Goal: Communication & Community: Ask a question

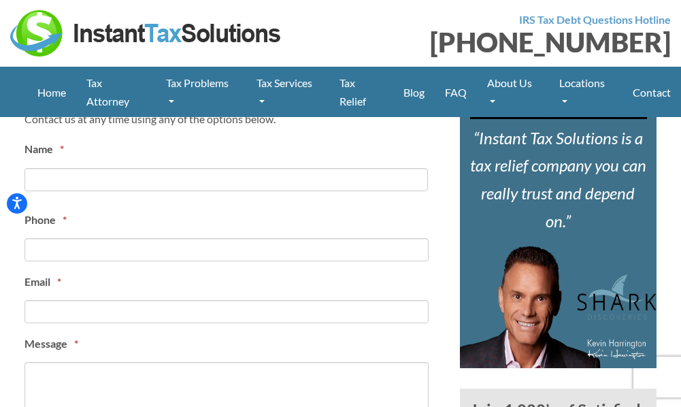
scroll to position [680, 0]
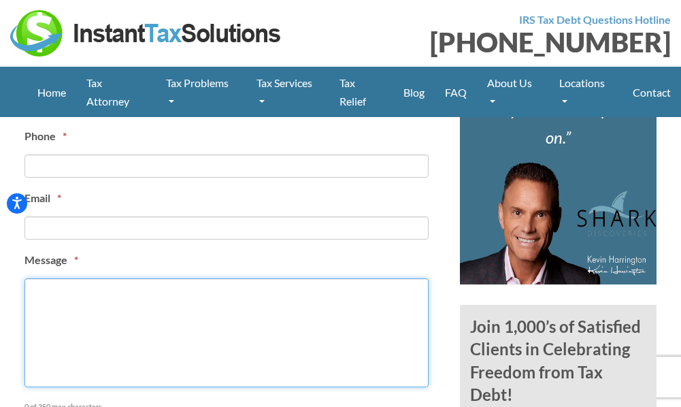
click at [97, 290] on textarea "Message *" at bounding box center [226, 332] width 404 height 109
paste textarea "Hello, I have several buyers that are interested in purchasing accountants busi…"
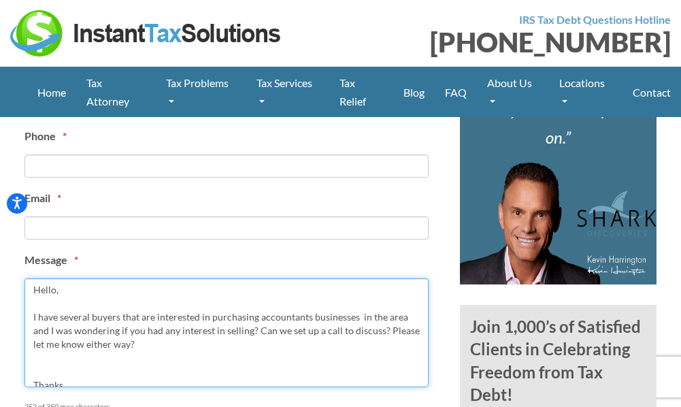
scroll to position [31, 0]
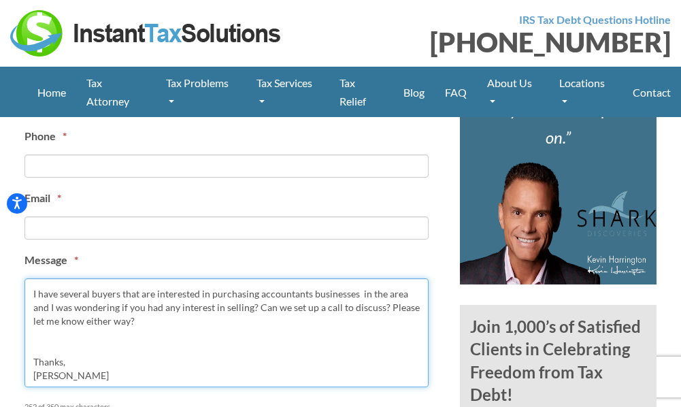
type textarea "Hello, I have several buyers that are interested in purchasing accountants busi…"
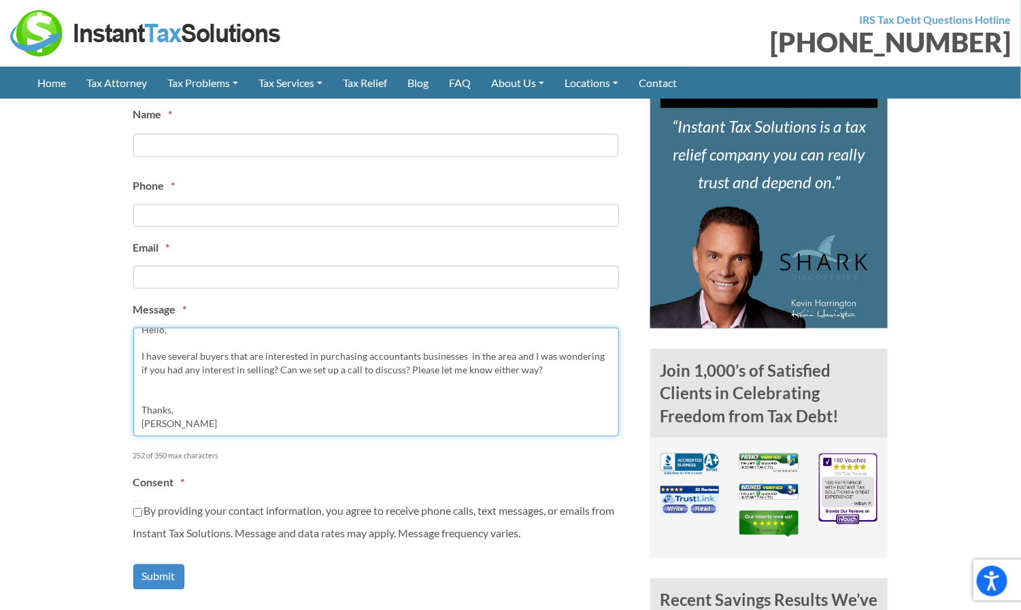
scroll to position [588, 0]
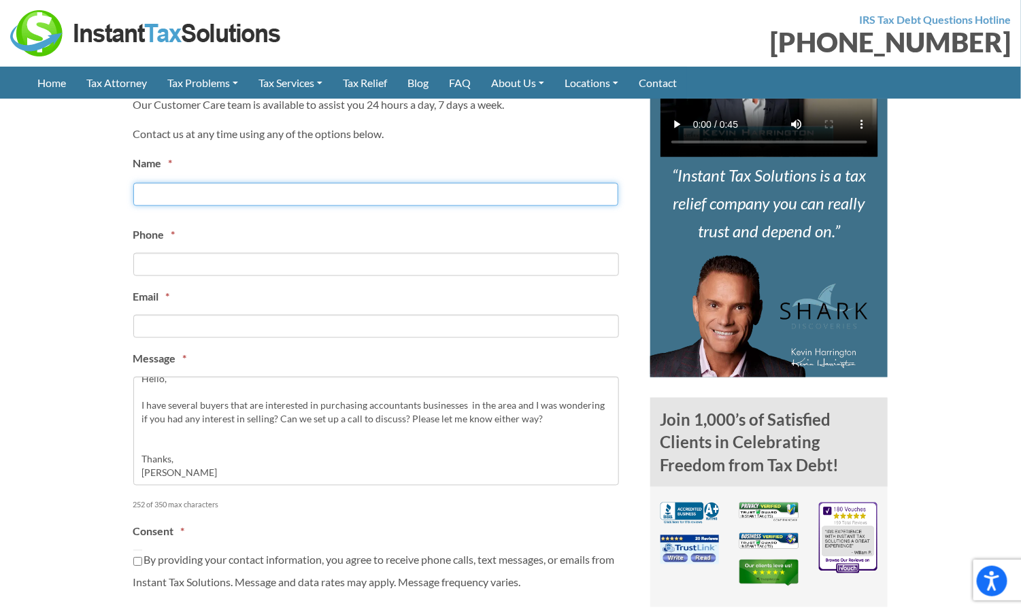
drag, startPoint x: 196, startPoint y: 182, endPoint x: 207, endPoint y: 190, distance: 13.6
click at [196, 183] on input "First" at bounding box center [375, 194] width 485 height 23
type input "Jordan Visser"
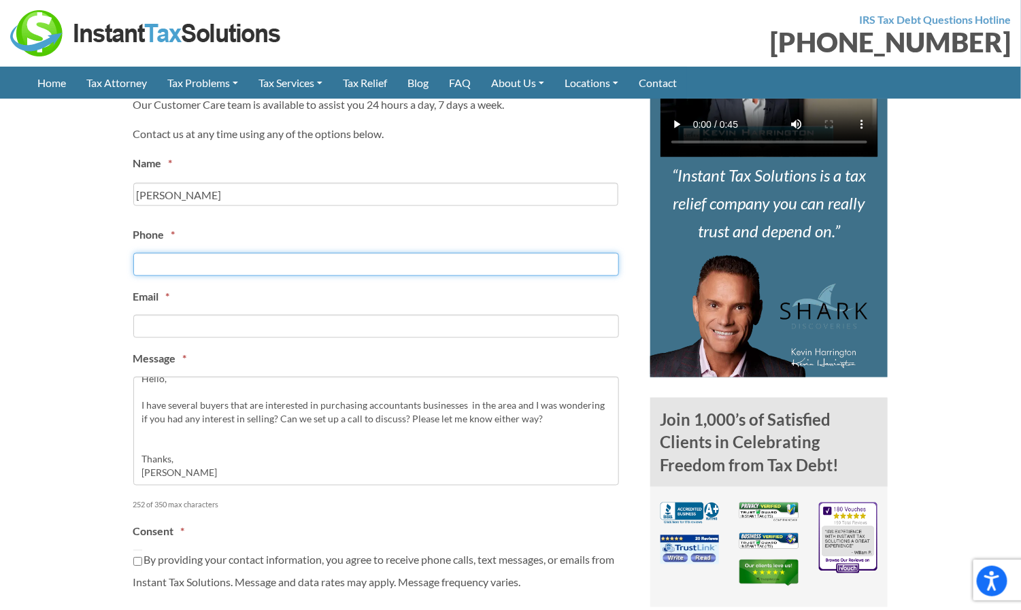
type input "3853372185"
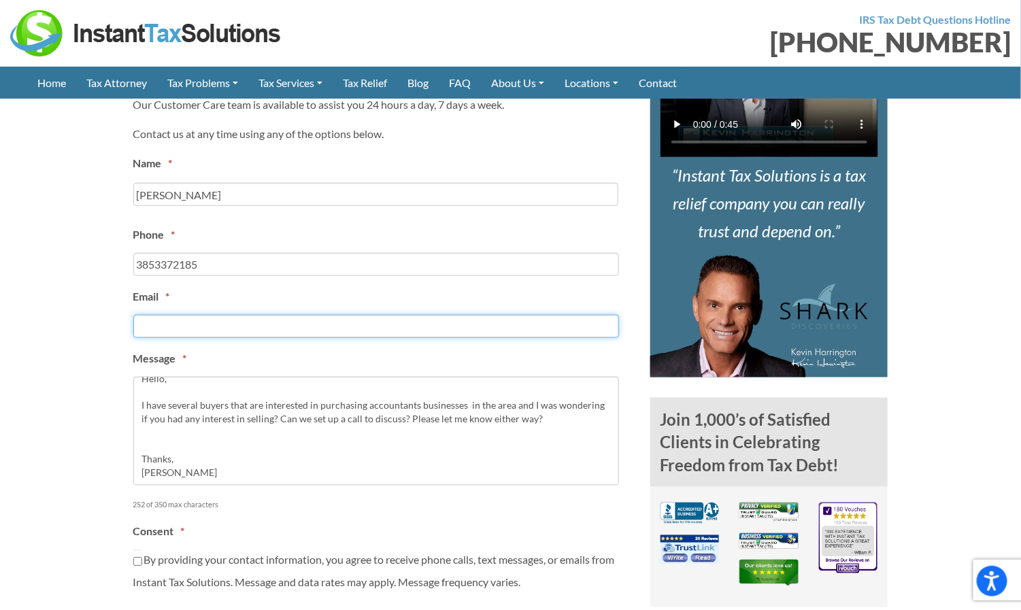
type input "jordan.visser@integribridge.com"
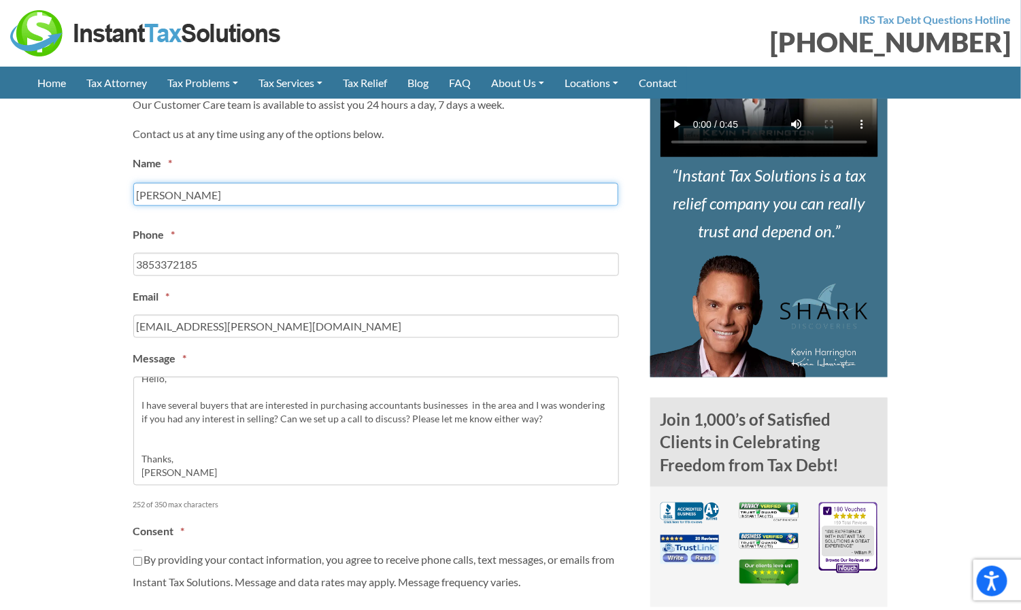
type input "(385) 337-2185"
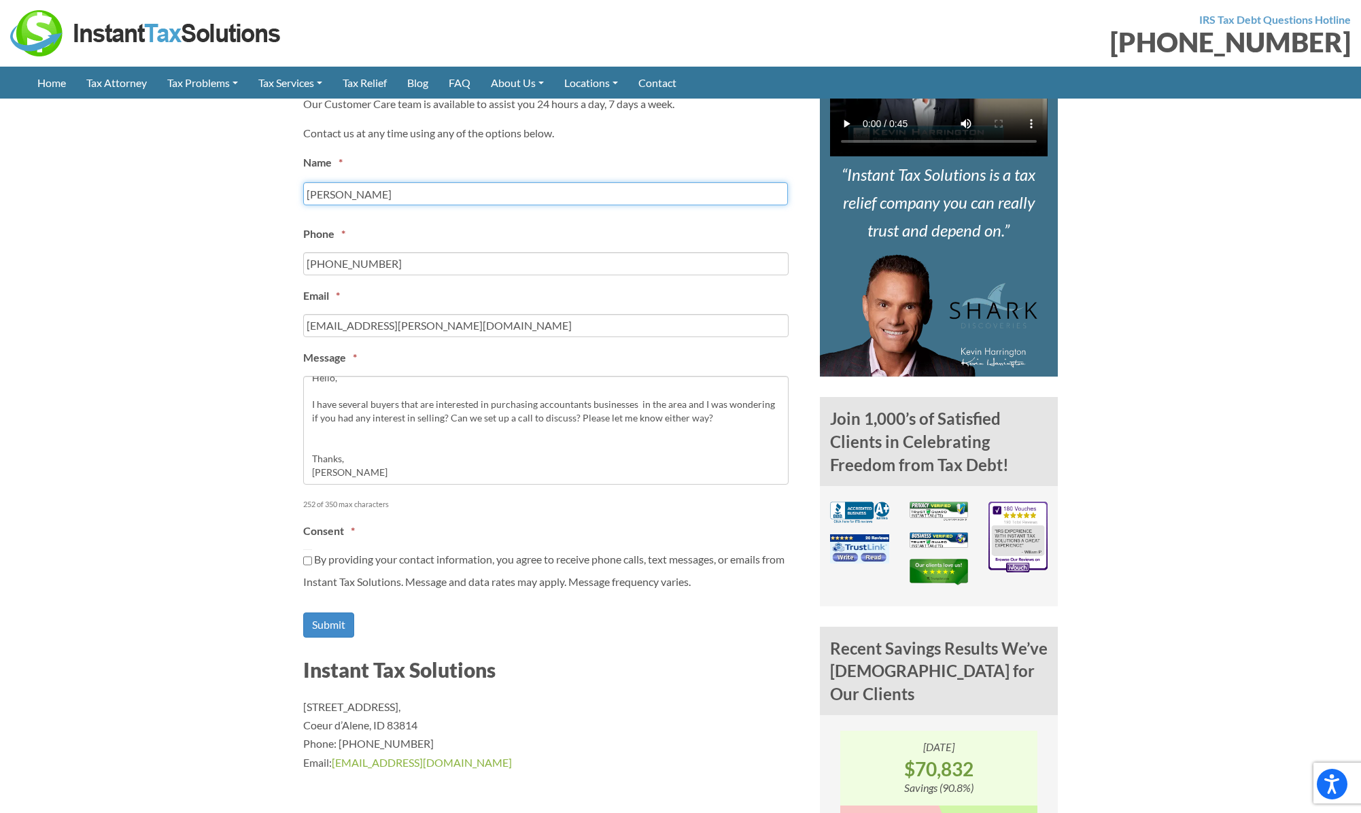
scroll to position [592, 0]
